Goal: Communication & Community: Answer question/provide support

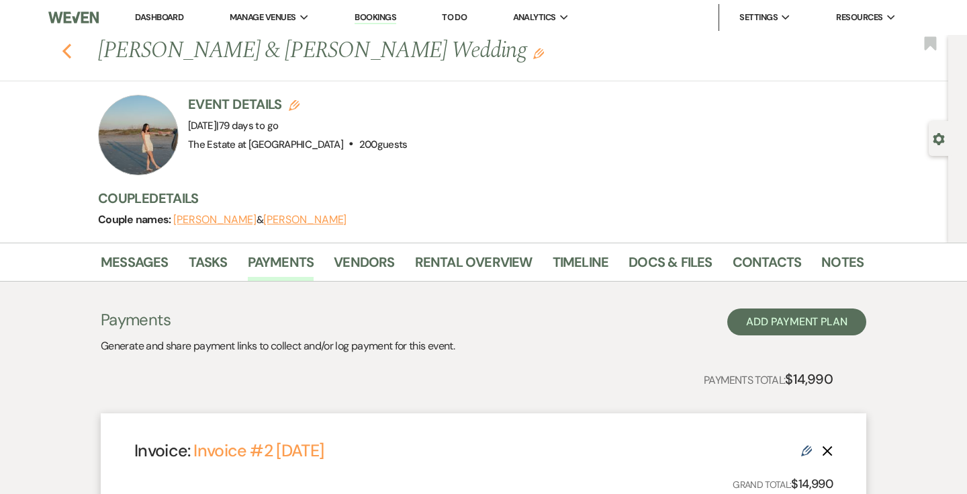
click at [69, 50] on icon "Previous" at bounding box center [67, 51] width 10 height 16
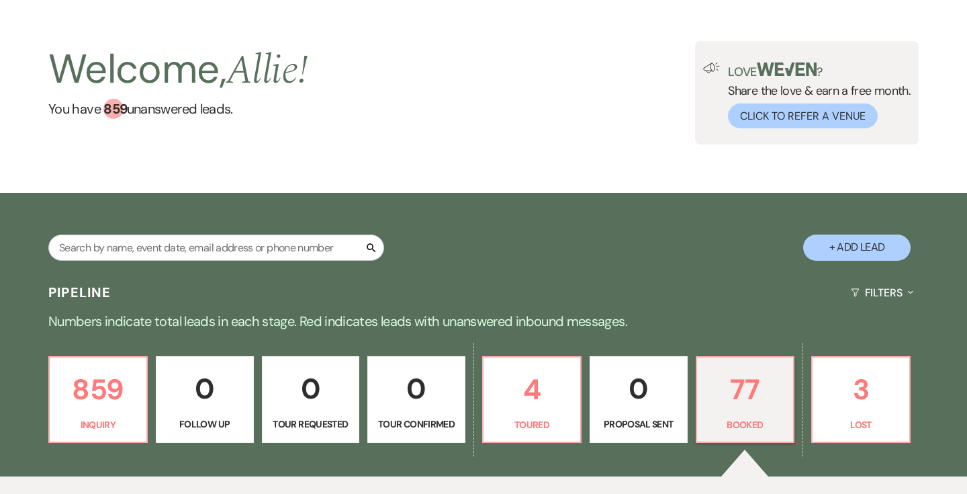
scroll to position [672, 0]
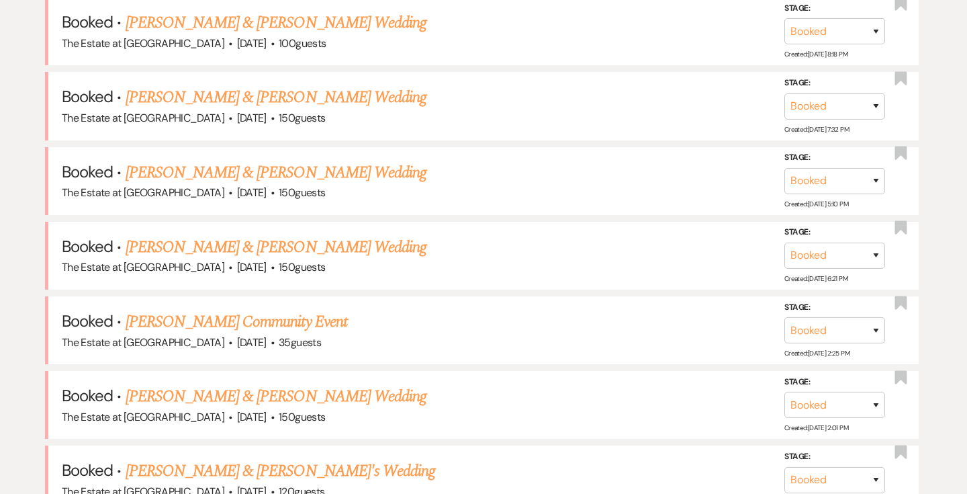
click at [341, 242] on link "[PERSON_NAME] & [PERSON_NAME] Wedding" at bounding box center [276, 247] width 301 height 24
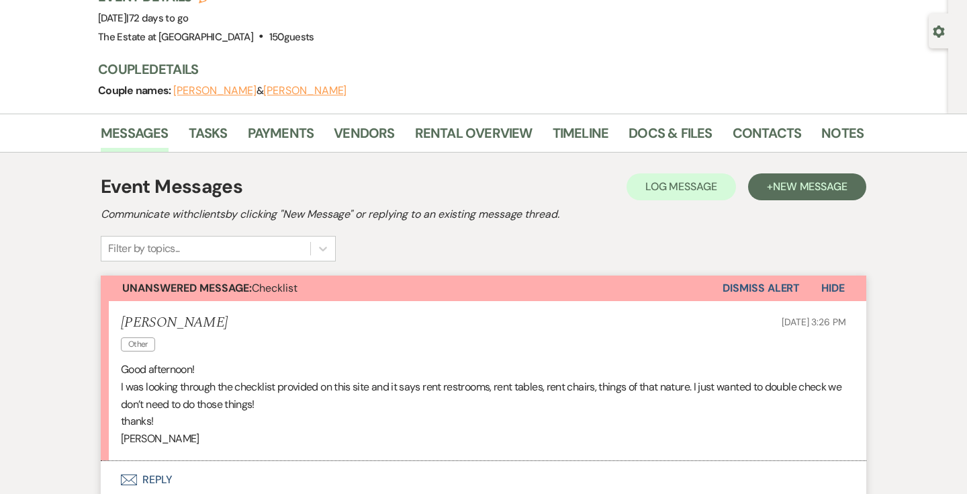
scroll to position [296, 0]
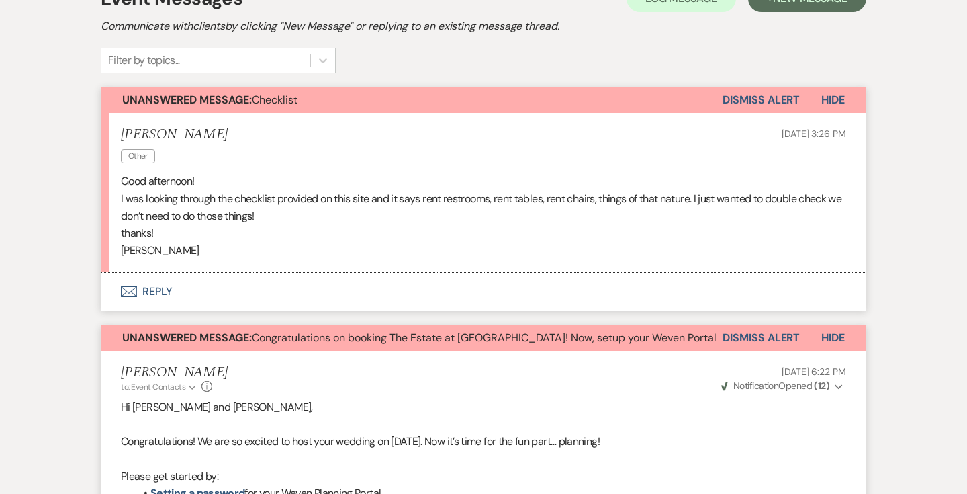
click at [154, 289] on button "Envelope Reply" at bounding box center [484, 292] width 766 height 38
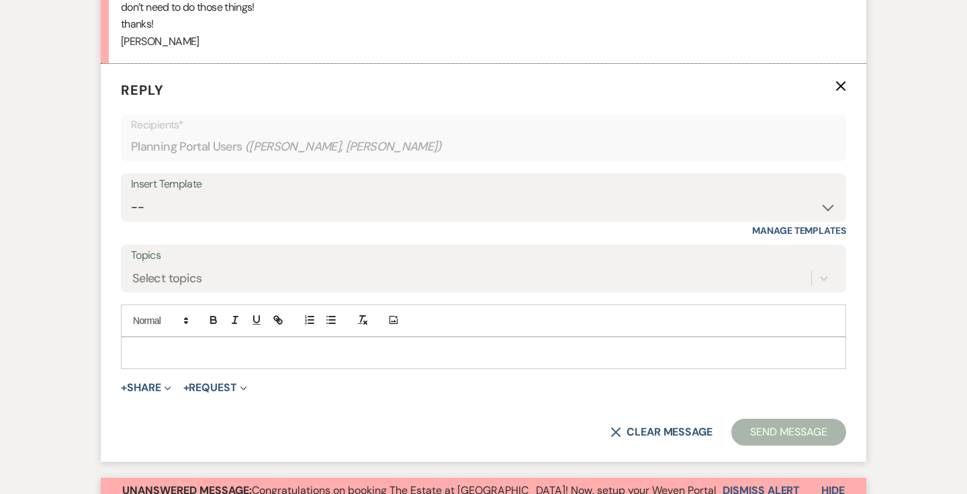
scroll to position [520, 0]
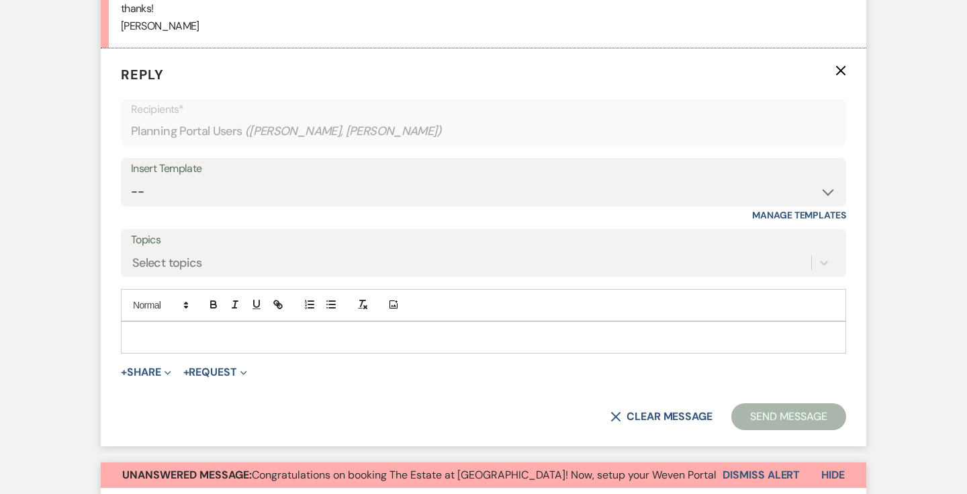
click at [162, 336] on p at bounding box center [484, 337] width 704 height 15
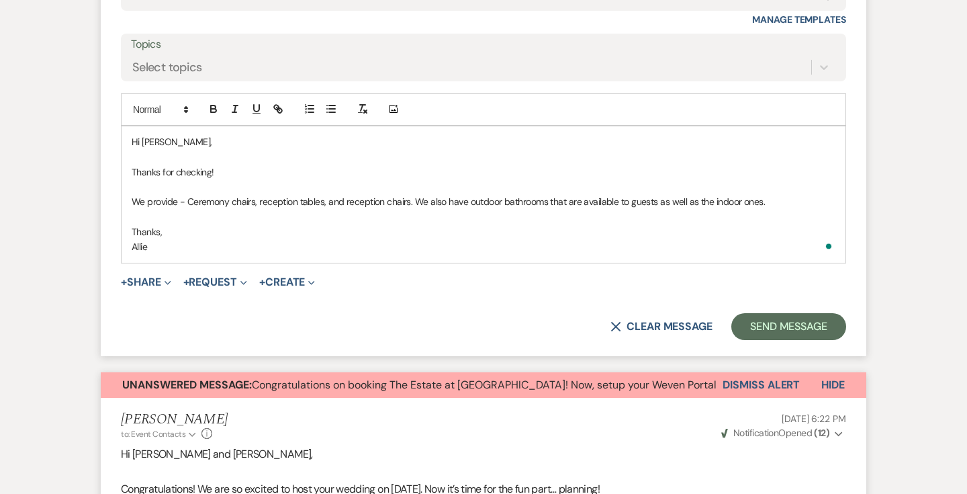
scroll to position [739, 0]
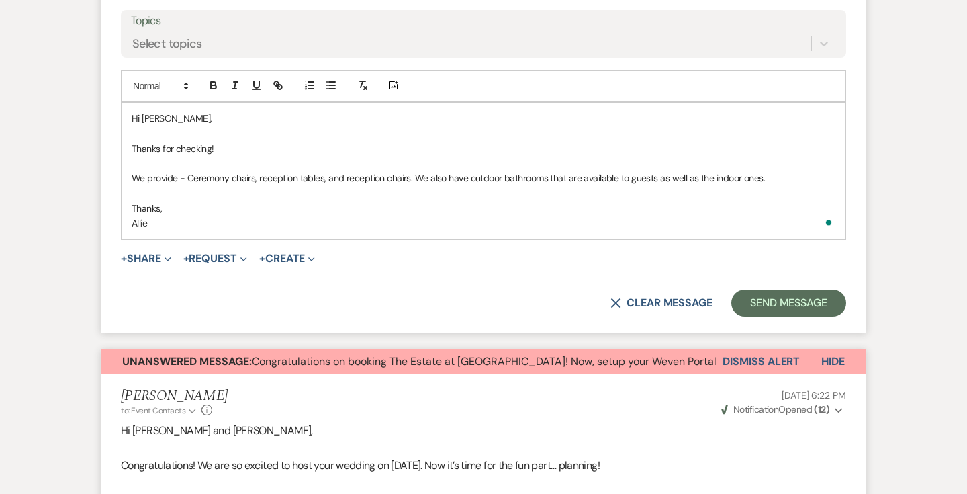
click at [781, 175] on p "We provide - Ceremony chairs, reception tables, and reception chairs. We also h…" at bounding box center [484, 178] width 704 height 15
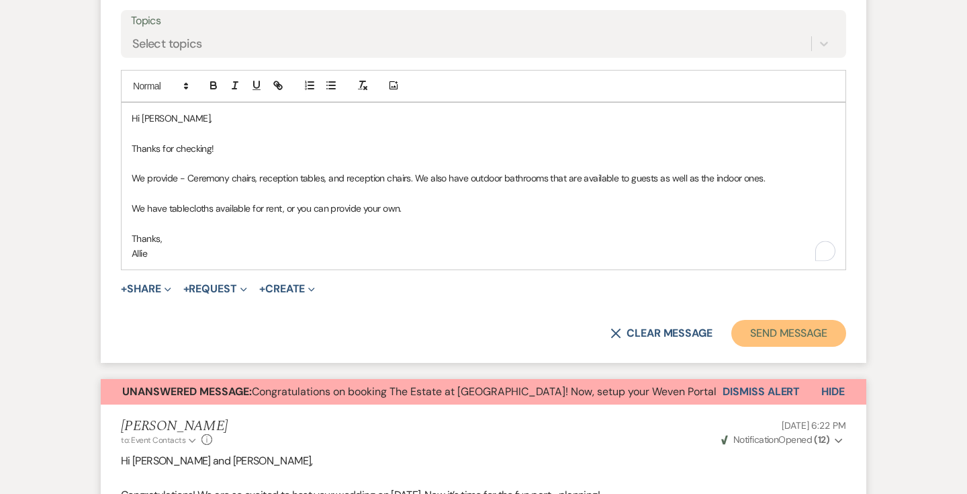
click at [798, 322] on button "Send Message" at bounding box center [788, 333] width 115 height 27
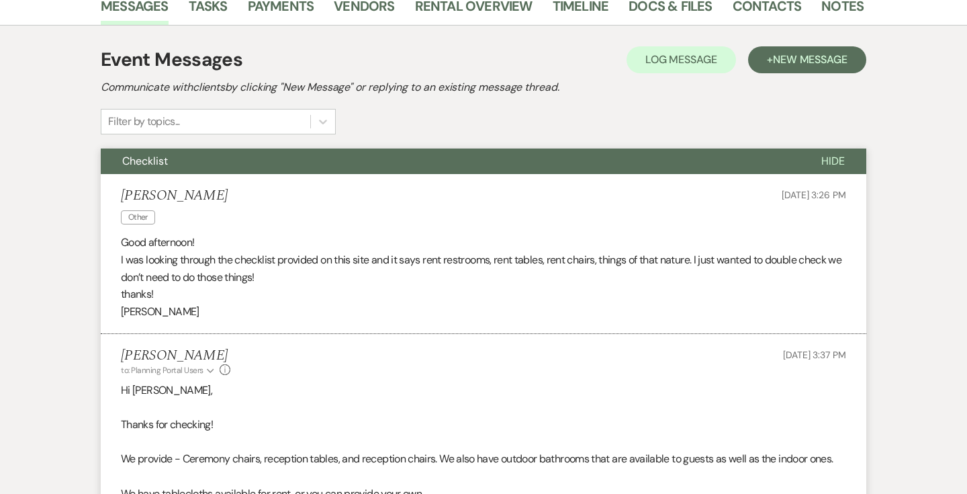
scroll to position [0, 0]
